Goal: Task Accomplishment & Management: Complete application form

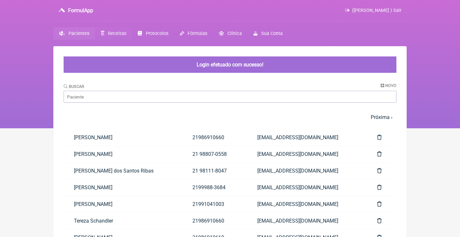
click at [109, 38] on link "Receitas" at bounding box center [113, 33] width 37 height 13
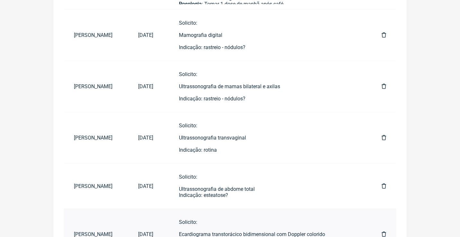
scroll to position [42, 0]
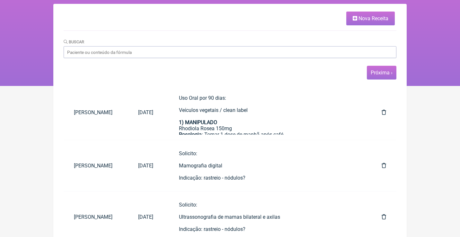
click at [381, 78] on span "Próxima ›" at bounding box center [382, 73] width 30 height 14
click at [379, 73] on link "Próxima ›" at bounding box center [381, 73] width 22 height 6
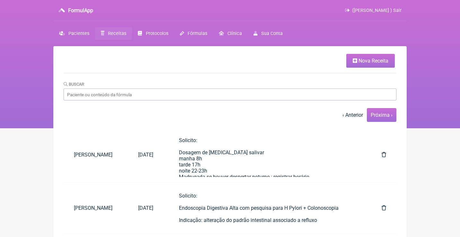
click at [383, 115] on link "Próxima ›" at bounding box center [381, 115] width 22 height 6
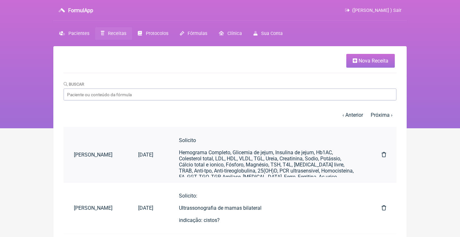
click at [262, 142] on div "Solicito Hemograma Completo, Glicemia de jejum, Insulina de jejum, Hb1AC, Coles…" at bounding box center [267, 167] width 177 height 61
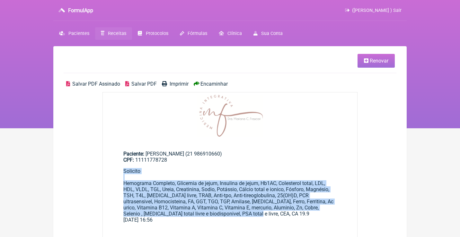
drag, startPoint x: 258, startPoint y: 211, endPoint x: 122, endPoint y: 170, distance: 141.6
click at [123, 170] on main "Paciente: Henrique Pereira Góes (21 986910660) CPF: 11111778728 Solicito Hemogr…" at bounding box center [230, 185] width 254 height 88
copy div "Solicito Hemograma Completo, Glicemia de jejum, Insulina de jejum, Hb1AC, Coles…"
click at [365, 60] on icon at bounding box center [366, 60] width 4 height 5
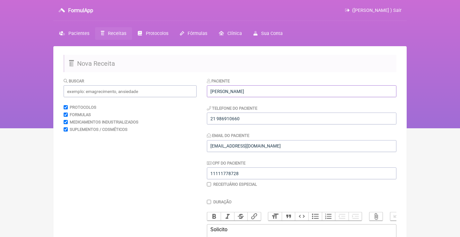
drag, startPoint x: 266, startPoint y: 91, endPoint x: 191, endPoint y: 89, distance: 75.1
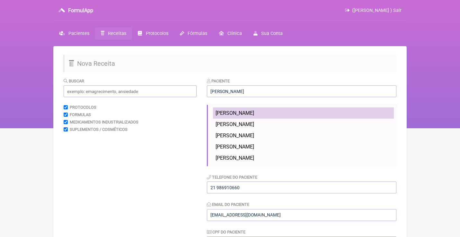
click at [224, 116] on li "Gabriel Leite" at bounding box center [303, 113] width 181 height 11
type input "Gabriel Leite"
type input "(11) 96676-1983"
type input "gabriel@singulargl.com"
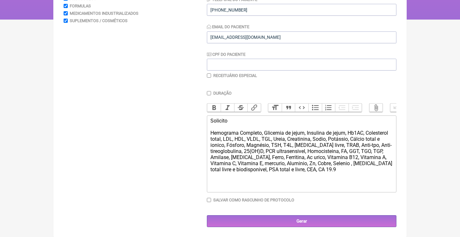
scroll to position [109, 0]
click at [284, 158] on div "Solicito Hemograma Completo, Glicemia de jejum, Insulina de jejum, Hb1AC, Coles…" at bounding box center [301, 145] width 182 height 55
click at [321, 169] on div "Solicito Hemograma Completo, Glicemia de jejum, Insulina de jejum, Hb1AC, Coles…" at bounding box center [301, 145] width 182 height 55
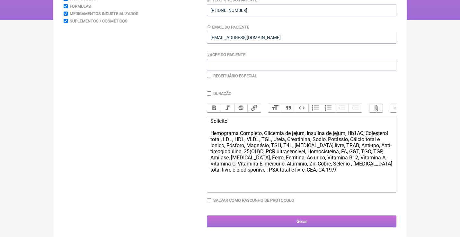
click at [300, 223] on input "Gerar" at bounding box center [301, 222] width 189 height 12
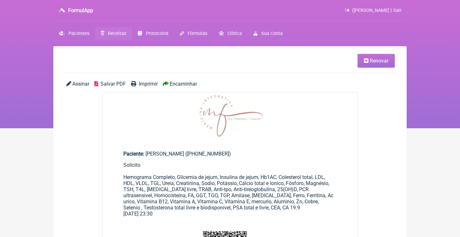
click at [79, 84] on span "Assinar" at bounding box center [80, 84] width 17 height 6
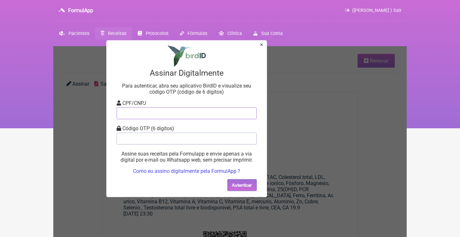
click at [132, 116] on input "tel" at bounding box center [187, 113] width 140 height 12
type input "12805451783"
click at [146, 144] on input "tel" at bounding box center [187, 139] width 140 height 12
type input "132073"
click at [250, 185] on button "Autenticar" at bounding box center [241, 185] width 29 height 12
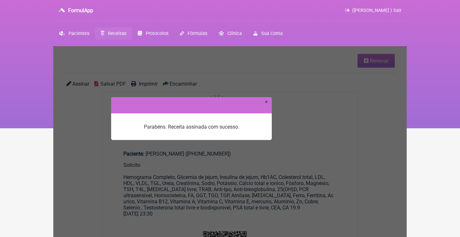
click at [266, 102] on link "×" at bounding box center [266, 102] width 3 height 6
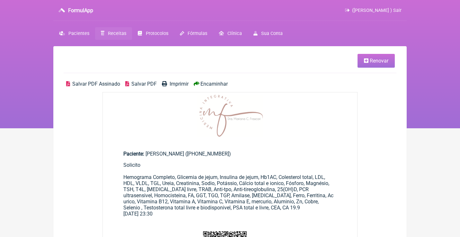
click at [99, 82] on span "Salvar PDF Assinado" at bounding box center [96, 84] width 48 height 6
